Goal: Consume media (video, audio): Consume media (video, audio)

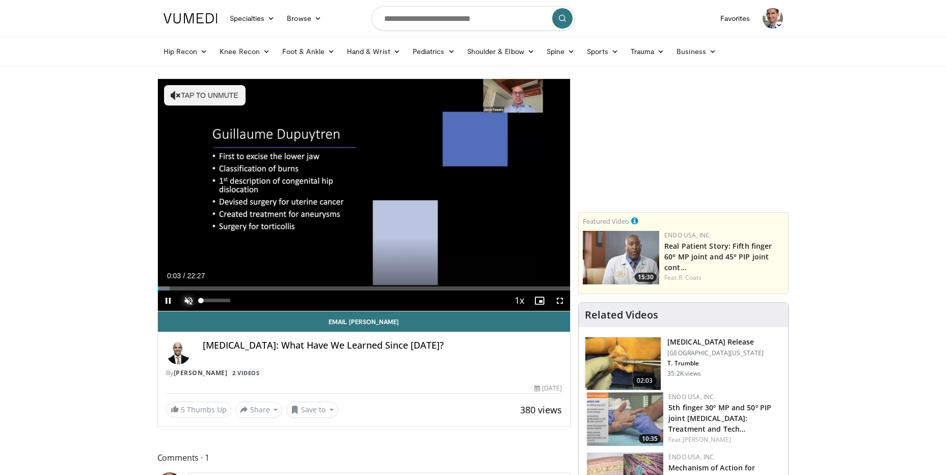
click at [191, 298] on span "Video Player" at bounding box center [188, 300] width 20 height 20
click at [171, 296] on span "Video Player" at bounding box center [168, 300] width 20 height 20
click at [172, 297] on span "Video Player" at bounding box center [168, 300] width 20 height 20
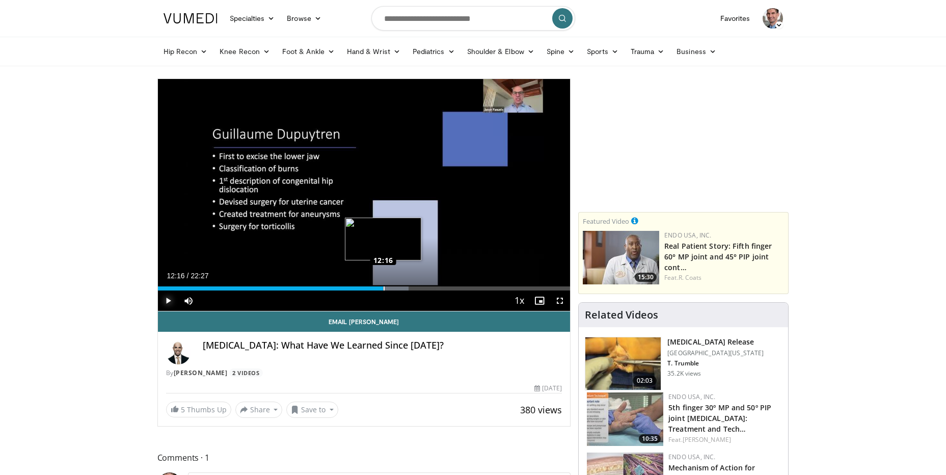
drag, startPoint x: 388, startPoint y: 287, endPoint x: 383, endPoint y: 287, distance: 5.1
click at [383, 287] on div "Loaded : 60.85% 12:18 12:16" at bounding box center [364, 288] width 413 height 4
click at [385, 287] on div "Progress Bar" at bounding box center [385, 288] width 1 height 4
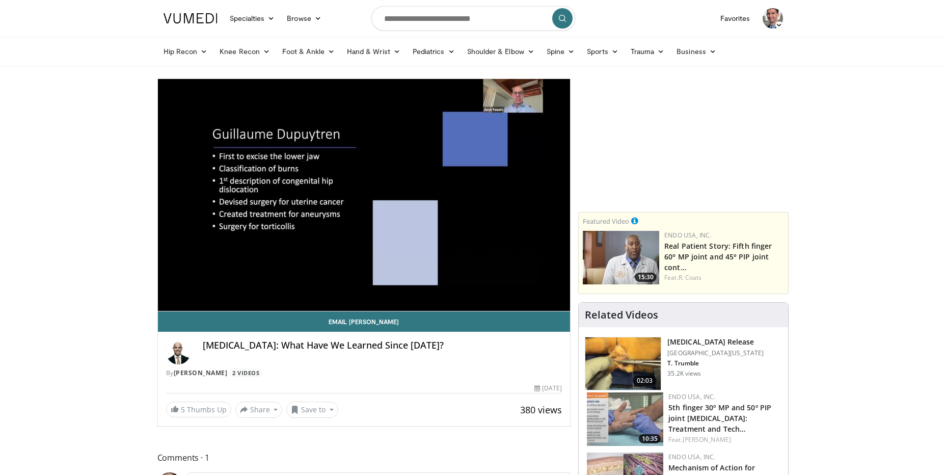
click at [385, 287] on video-js "**********" at bounding box center [364, 195] width 413 height 232
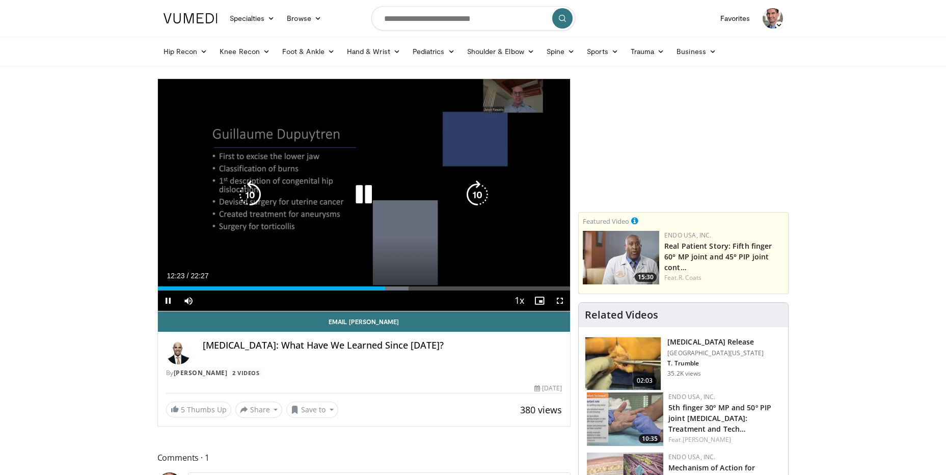
click at [384, 288] on video-js "**********" at bounding box center [364, 195] width 413 height 232
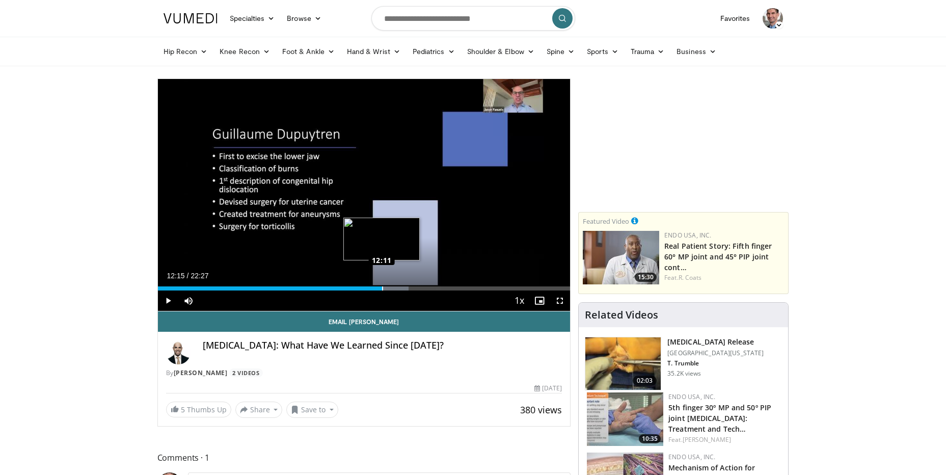
click at [380, 287] on div "Loaded : 60.85% 12:13 12:11" at bounding box center [364, 288] width 413 height 4
click at [169, 298] on span "Video Player" at bounding box center [168, 300] width 20 height 20
click at [169, 299] on span "Video Player" at bounding box center [168, 300] width 20 height 20
click at [166, 301] on span "Video Player" at bounding box center [168, 300] width 20 height 20
drag, startPoint x: 407, startPoint y: 290, endPoint x: 396, endPoint y: 290, distance: 11.2
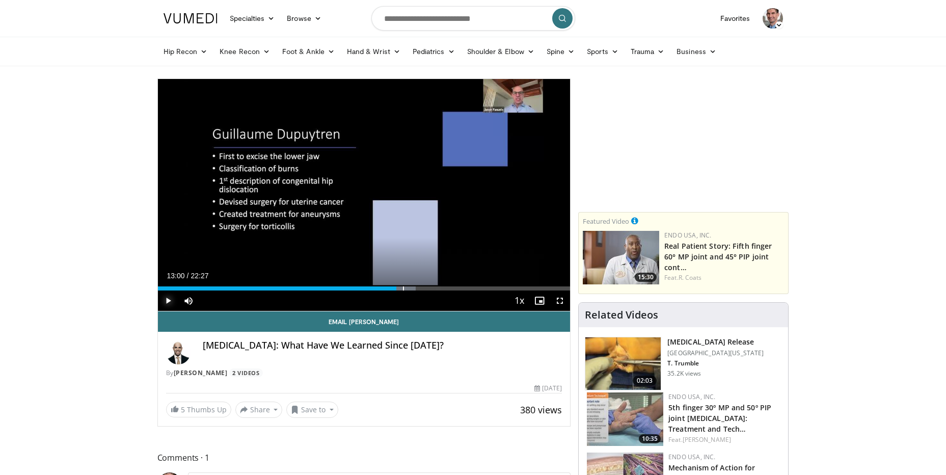
click at [396, 290] on div "Current Time 13:00 / Duration 22:27 Play Skip Backward Skip Forward Mute 100% L…" at bounding box center [364, 300] width 413 height 20
click at [166, 298] on span "Video Player" at bounding box center [168, 300] width 20 height 20
click at [449, 287] on div "Progress Bar" at bounding box center [447, 288] width 28 height 4
click at [458, 286] on div "Progress Bar" at bounding box center [455, 288] width 30 height 4
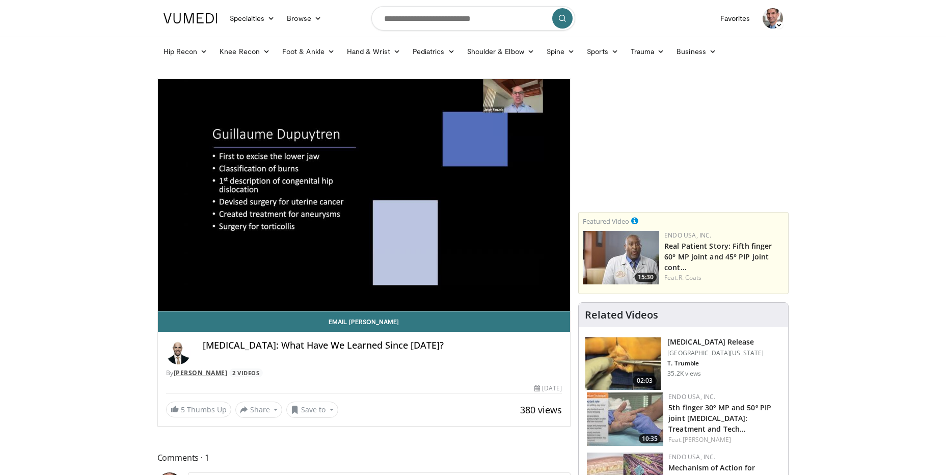
click at [193, 376] on link "[PERSON_NAME]" at bounding box center [201, 372] width 54 height 9
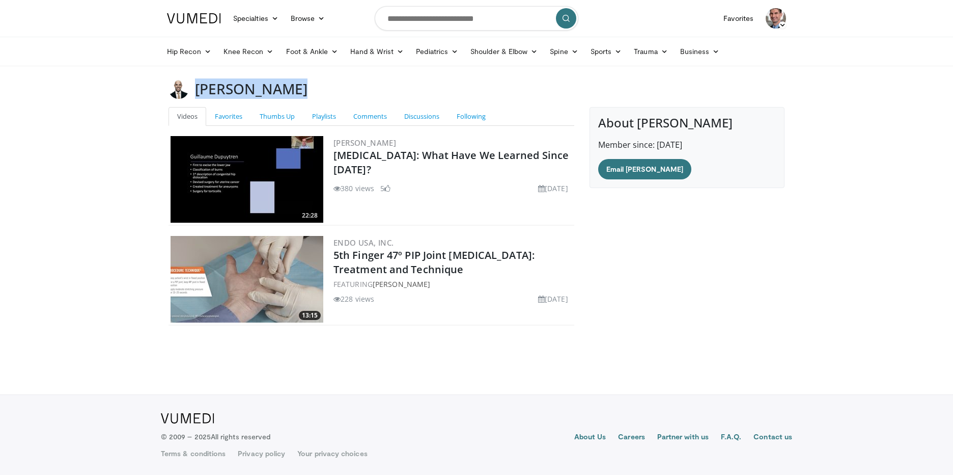
drag, startPoint x: 294, startPoint y: 89, endPoint x: 196, endPoint y: 90, distance: 97.8
click at [196, 90] on div "[PERSON_NAME]" at bounding box center [477, 88] width 632 height 20
drag, startPoint x: 196, startPoint y: 90, endPoint x: 226, endPoint y: 87, distance: 30.3
copy h3 "[PERSON_NAME]"
